Goal: Task Accomplishment & Management: Use online tool/utility

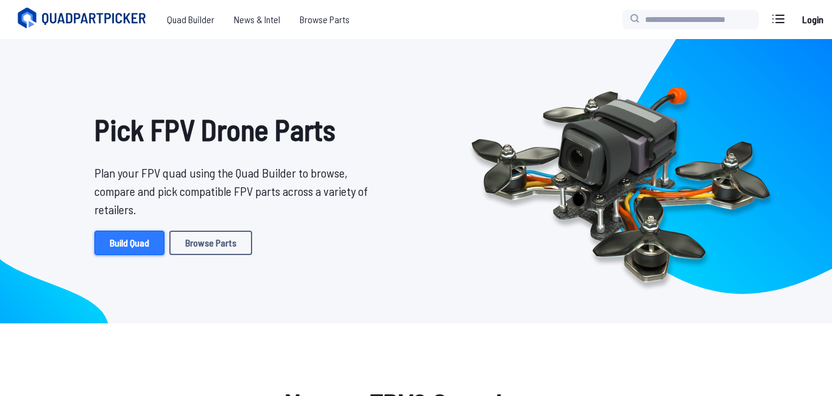
click at [121, 247] on link "Build Quad" at bounding box center [129, 242] width 70 height 24
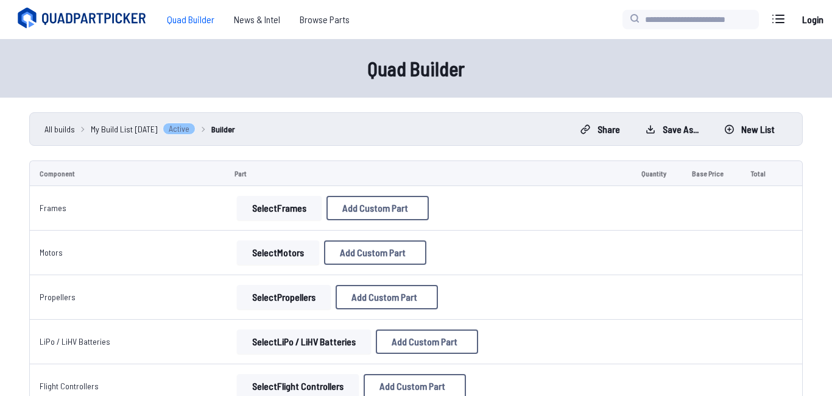
click at [325, 127] on ul "All builds My Build List [DATE] Active Builder" at bounding box center [305, 128] width 523 height 13
click at [254, 204] on button "Select Frames" at bounding box center [279, 208] width 85 height 24
click at [274, 202] on button "Select Frames" at bounding box center [279, 208] width 85 height 24
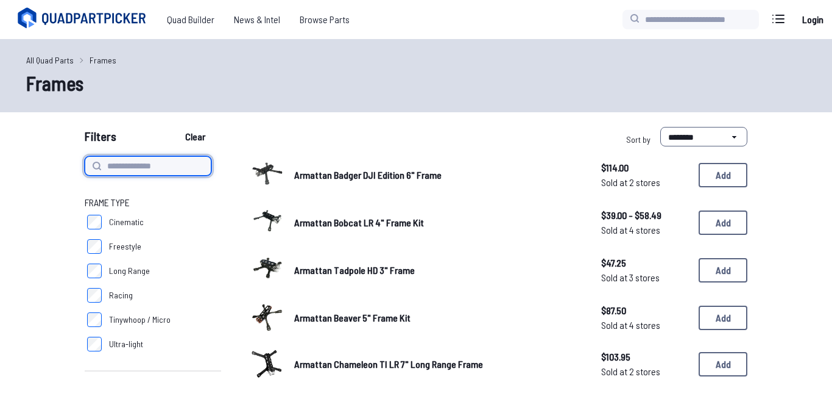
click at [119, 175] on input at bounding box center [148, 166] width 127 height 20
type input "******"
click at [175, 127] on button "Clear" at bounding box center [195, 137] width 41 height 20
type input "******"
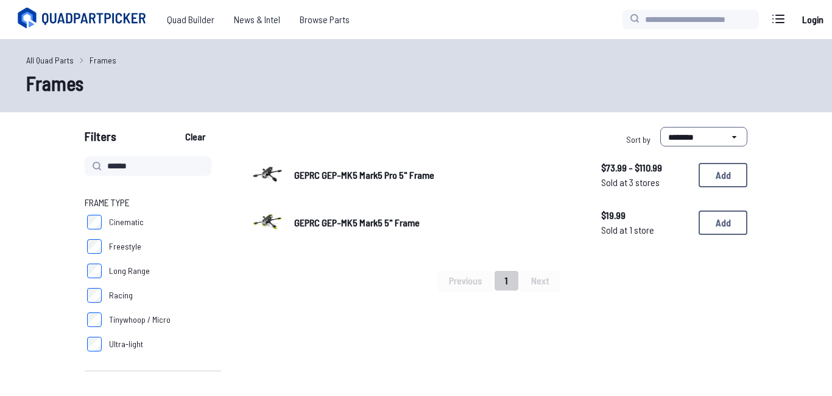
click at [396, 219] on span "GEPRC GEP-MK5 Mark5 5" Frame" at bounding box center [357, 222] width 126 height 12
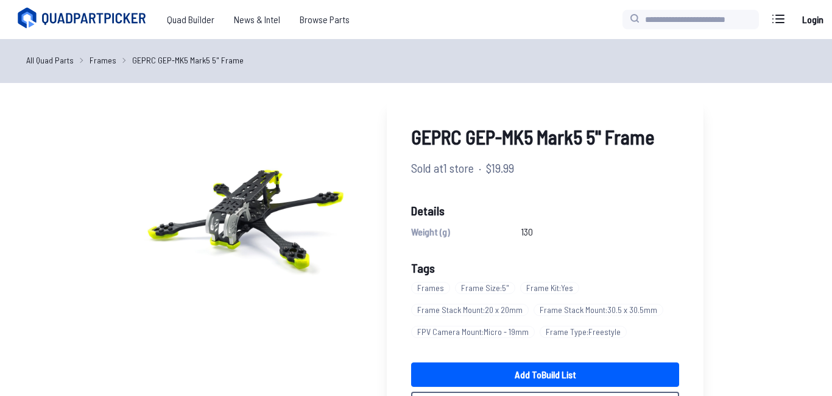
click at [715, 231] on div "GEPRC GEP-MK5 Mark5 5" Frame Sold at 1 store · $19.99 Details Weight (g) 130 Ta…" at bounding box center [416, 349] width 692 height 503
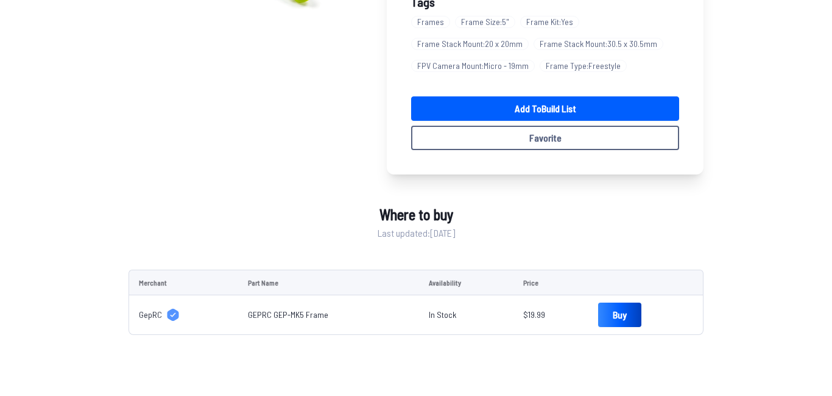
scroll to position [276, 0]
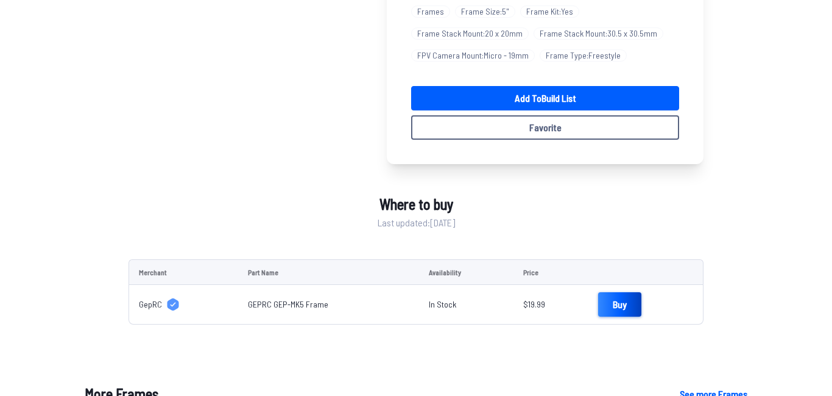
click at [601, 311] on link "Buy" at bounding box center [619, 304] width 43 height 24
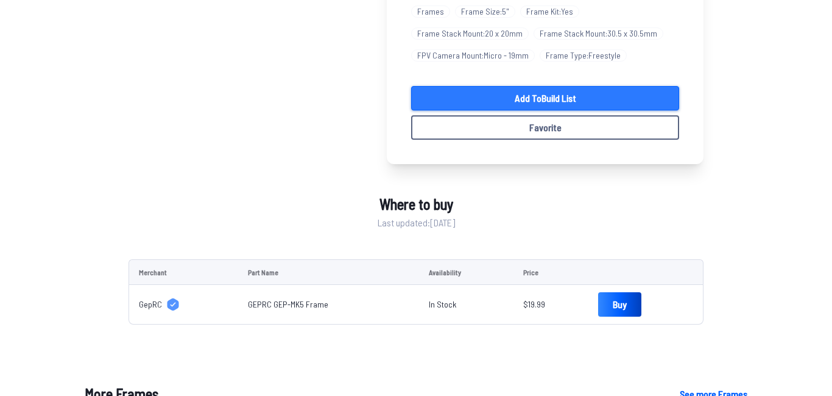
click at [650, 110] on link "Add to Build List" at bounding box center [545, 98] width 268 height 24
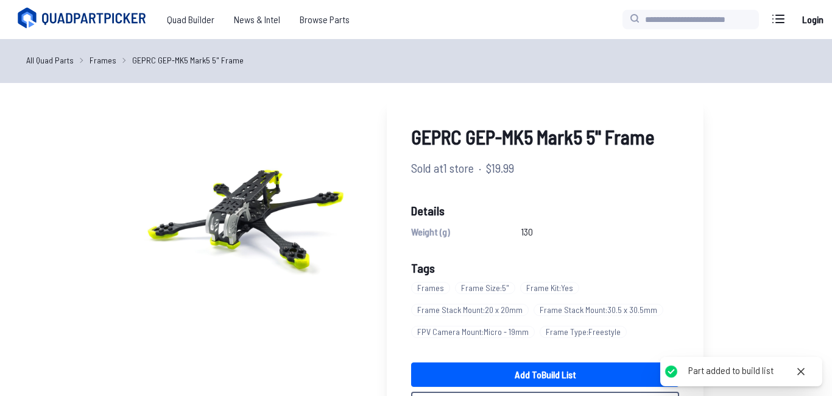
scroll to position [57, 0]
